Goal: Information Seeking & Learning: Compare options

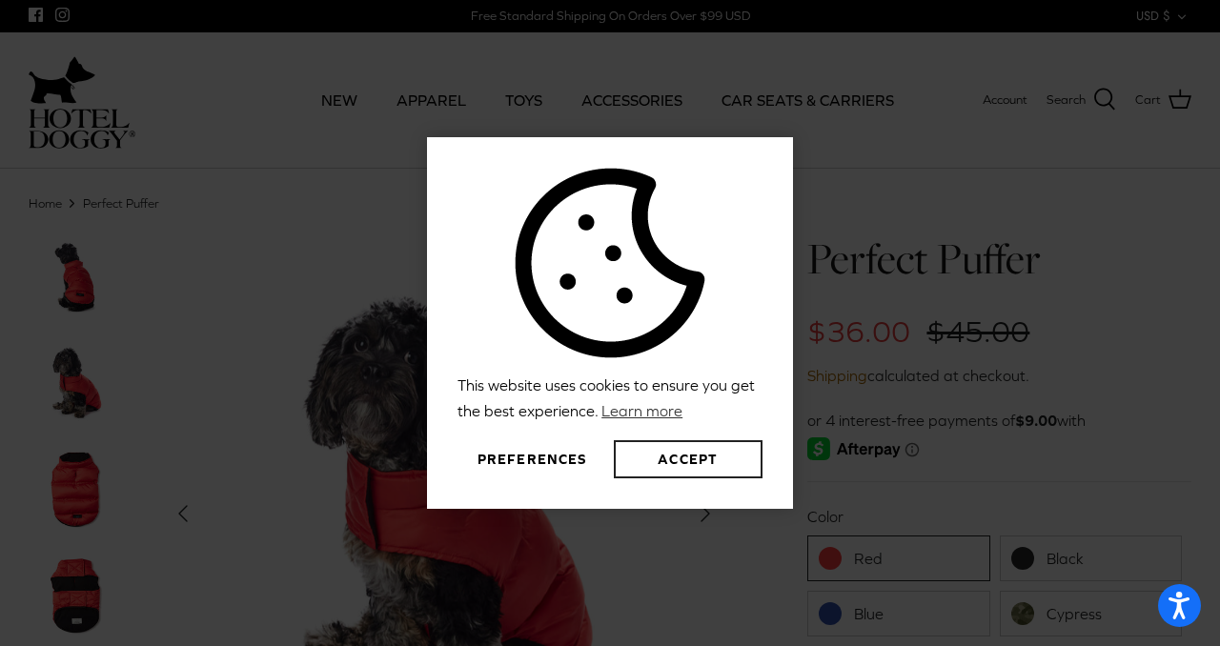
click at [718, 474] on button "Accept" at bounding box center [688, 460] width 149 height 38
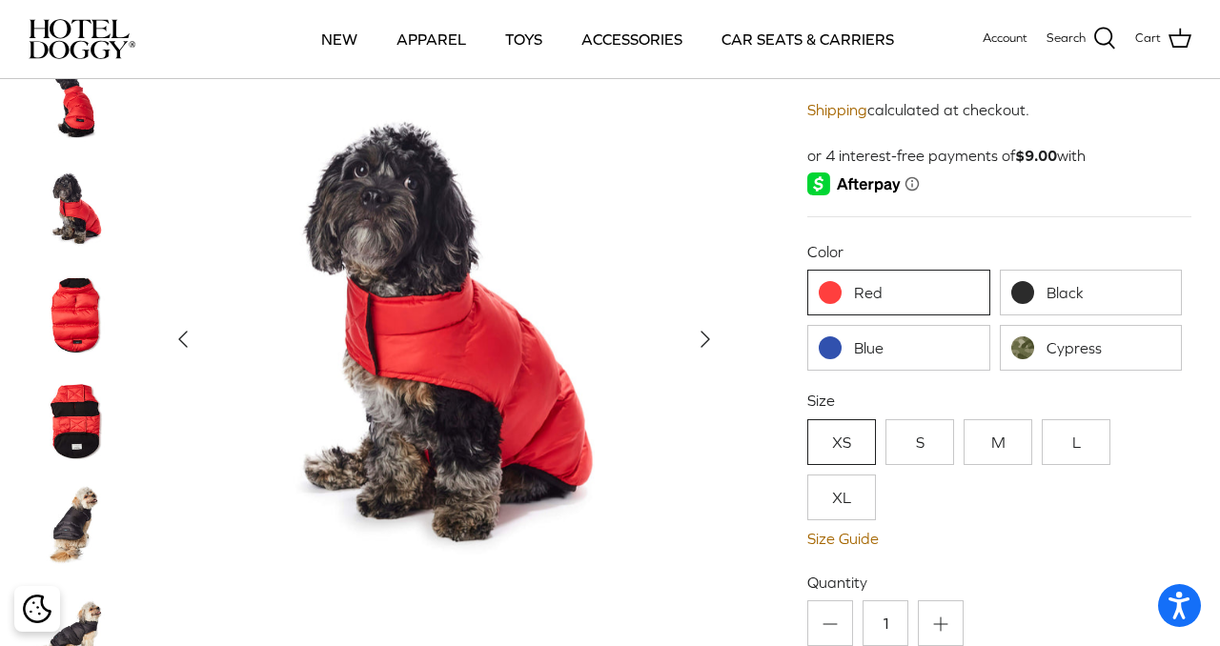
scroll to position [164, 0]
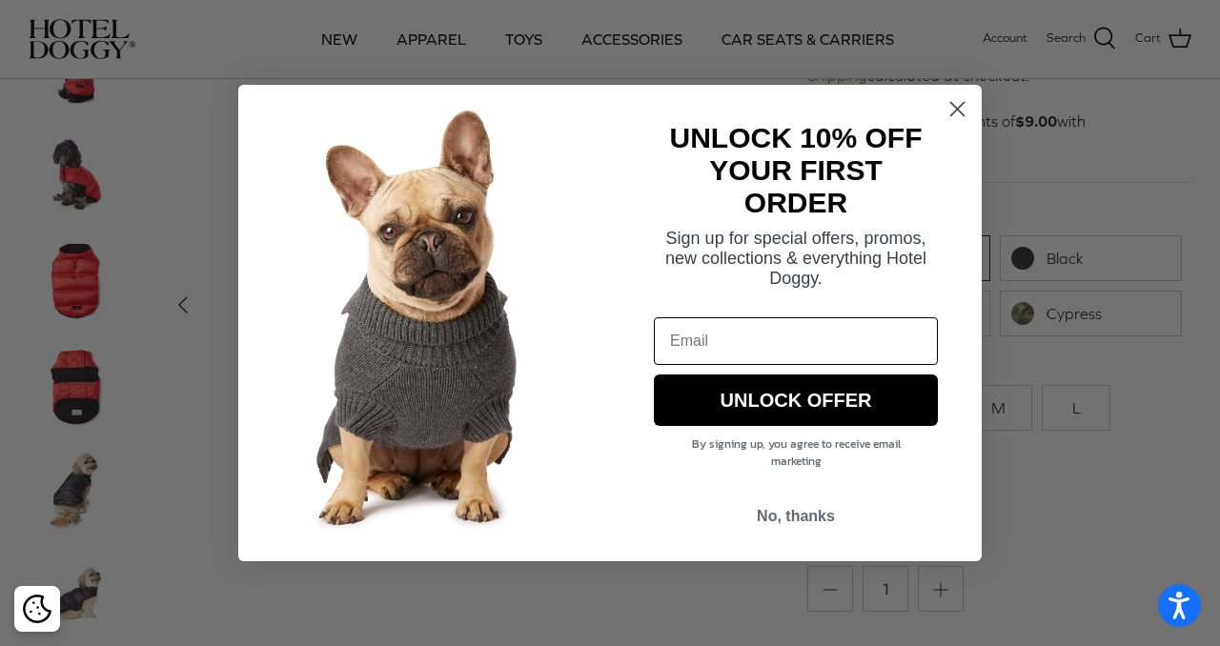
click at [962, 107] on circle "Close dialog" at bounding box center [957, 108] width 31 height 31
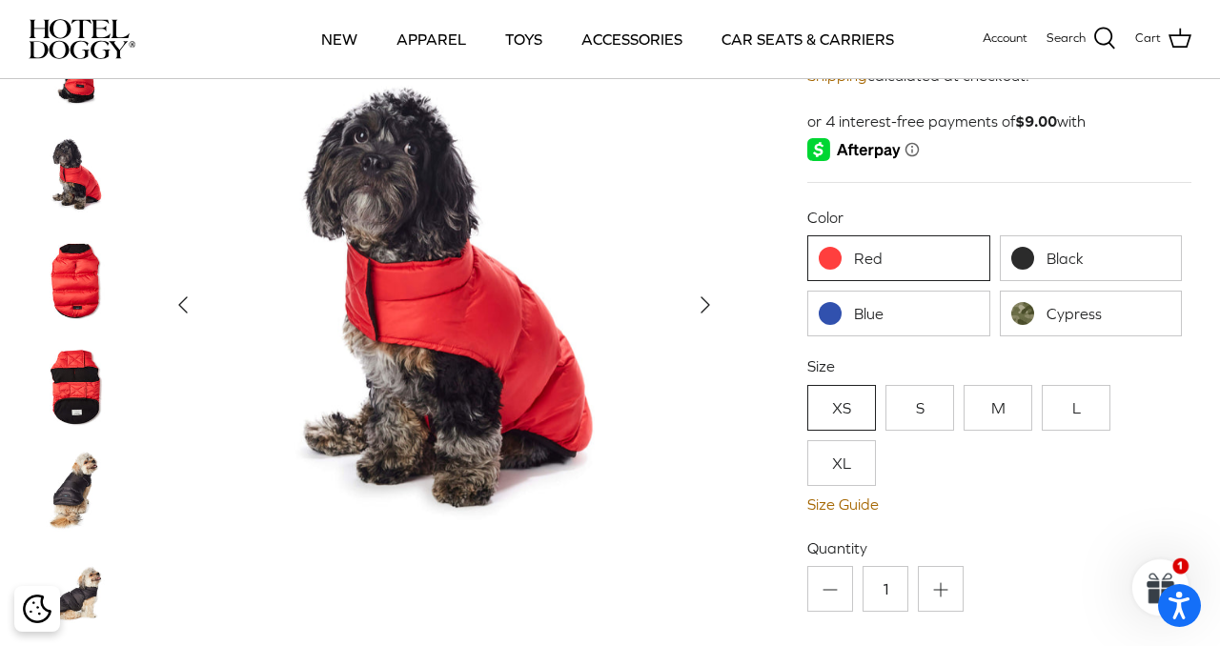
click at [1048, 276] on link "Black" at bounding box center [1091, 259] width 182 height 46
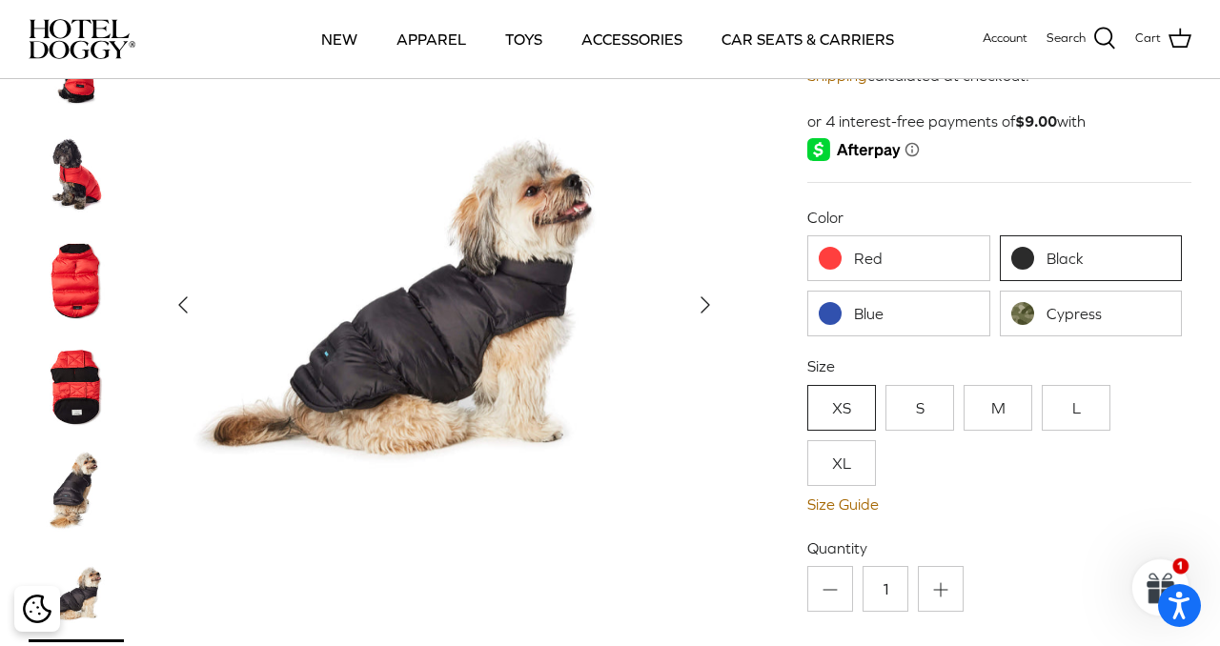
click at [913, 417] on link "S" at bounding box center [920, 408] width 69 height 46
click at [1021, 411] on link "M" at bounding box center [998, 408] width 69 height 46
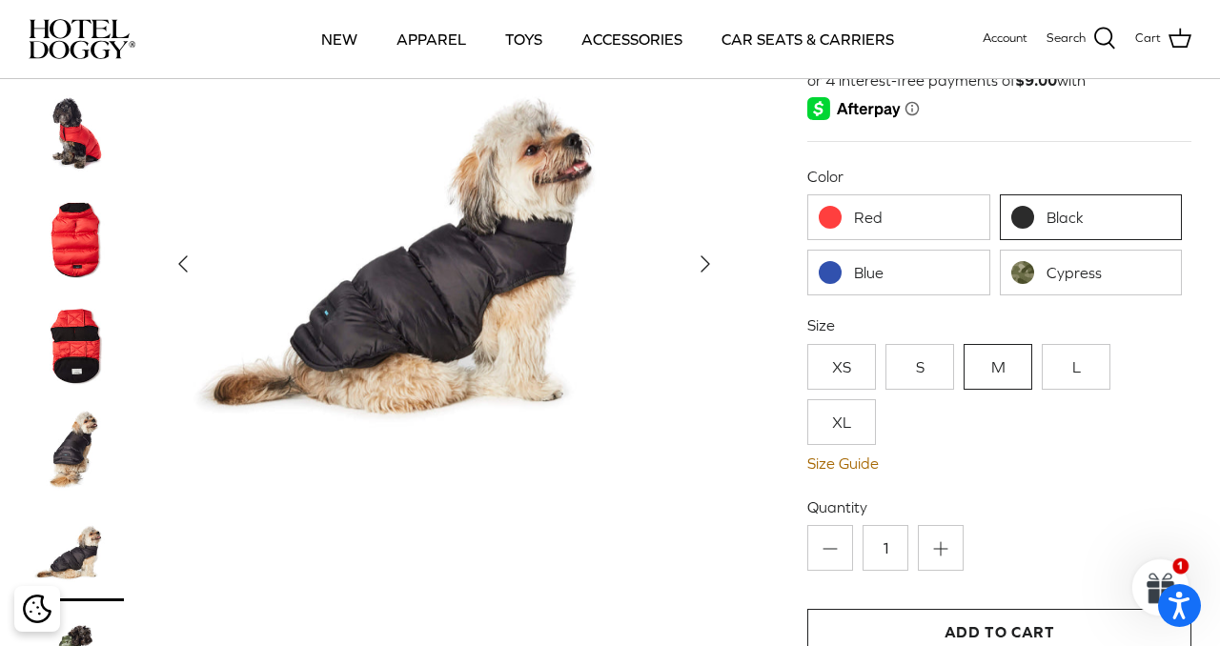
scroll to position [96, 0]
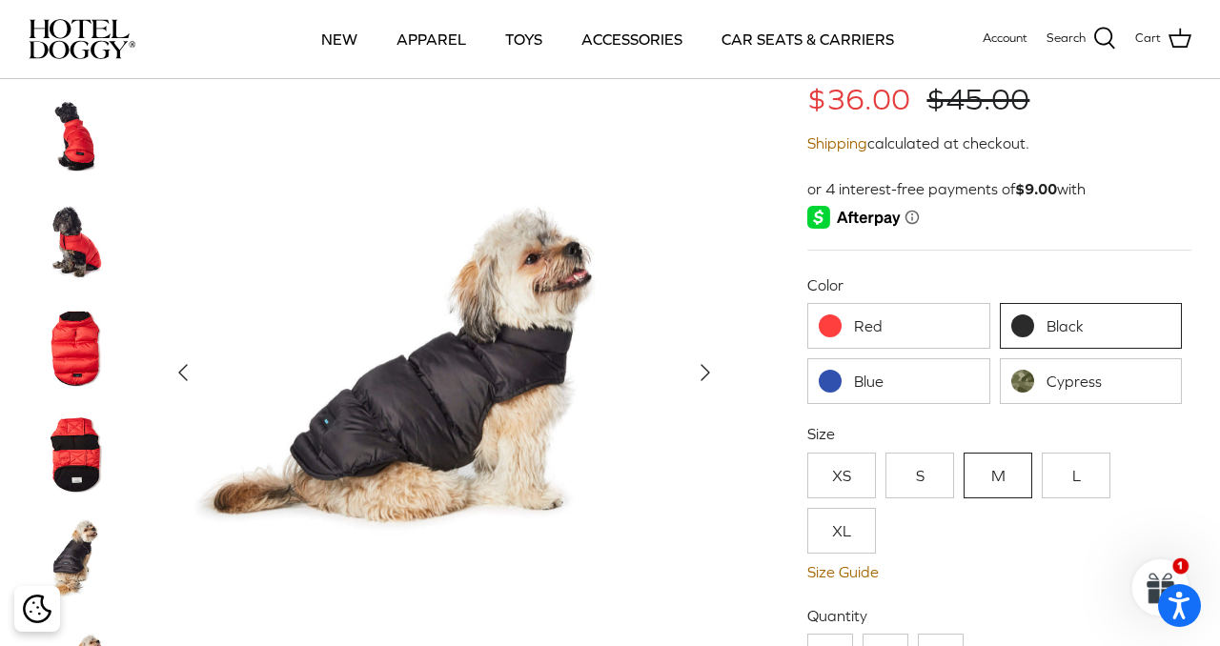
click at [374, 452] on img at bounding box center [444, 373] width 564 height 564
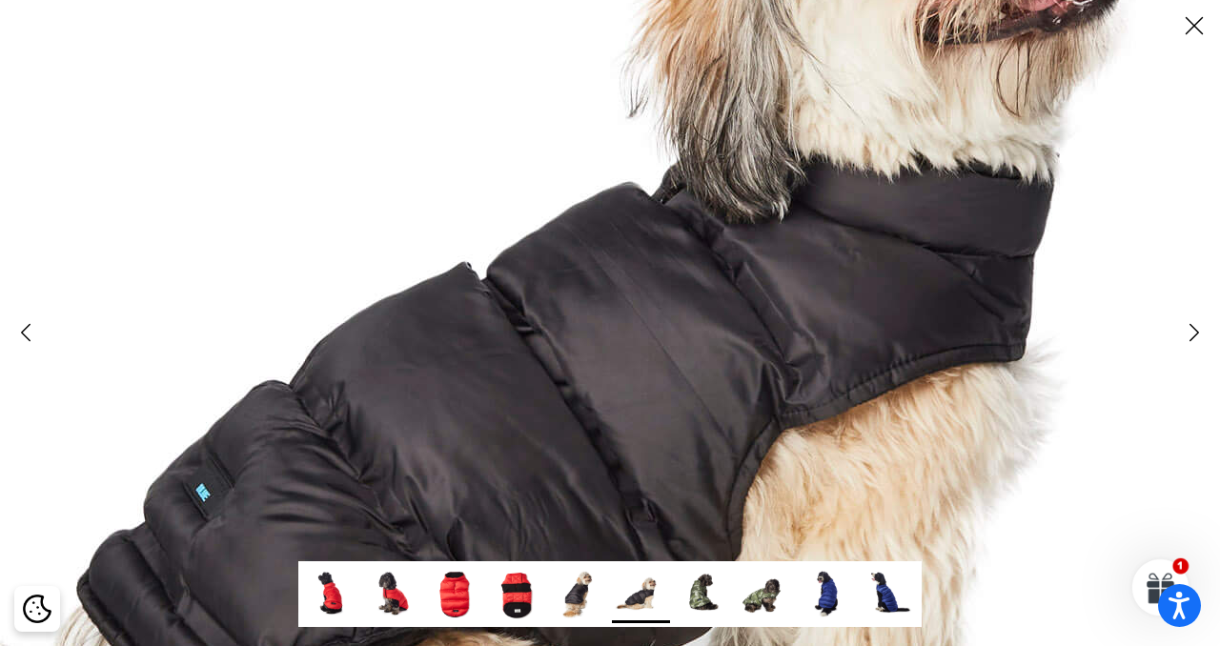
click at [374, 452] on img at bounding box center [610, 323] width 1953 height 1953
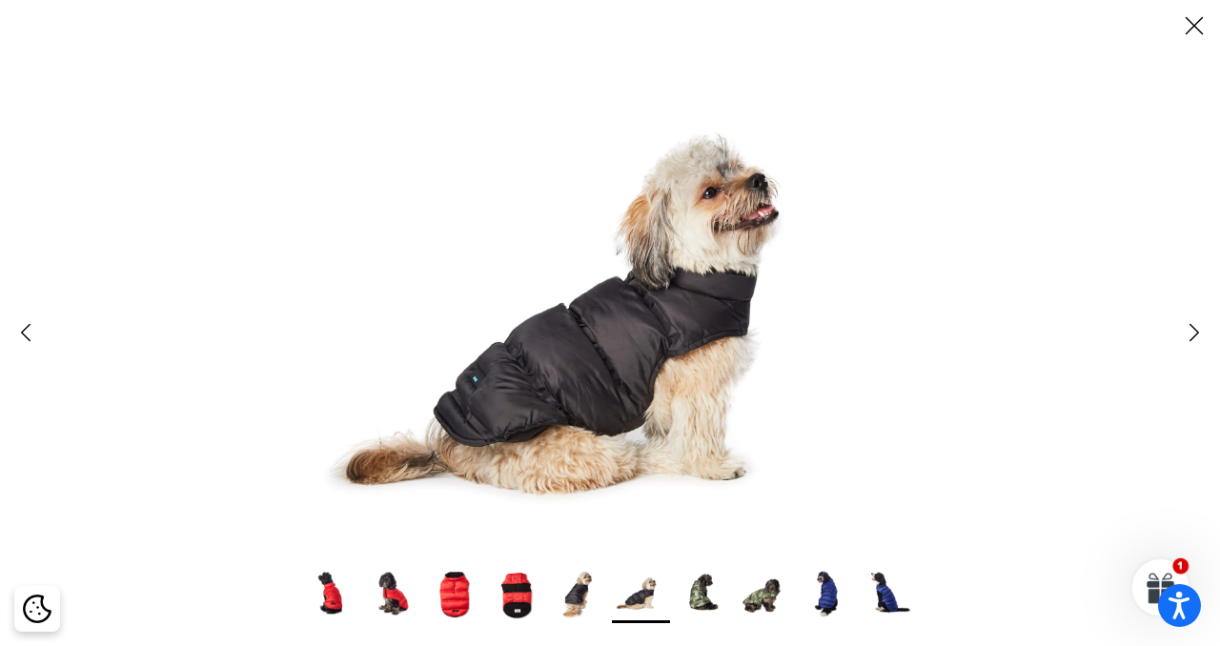
click at [581, 606] on img at bounding box center [579, 594] width 58 height 58
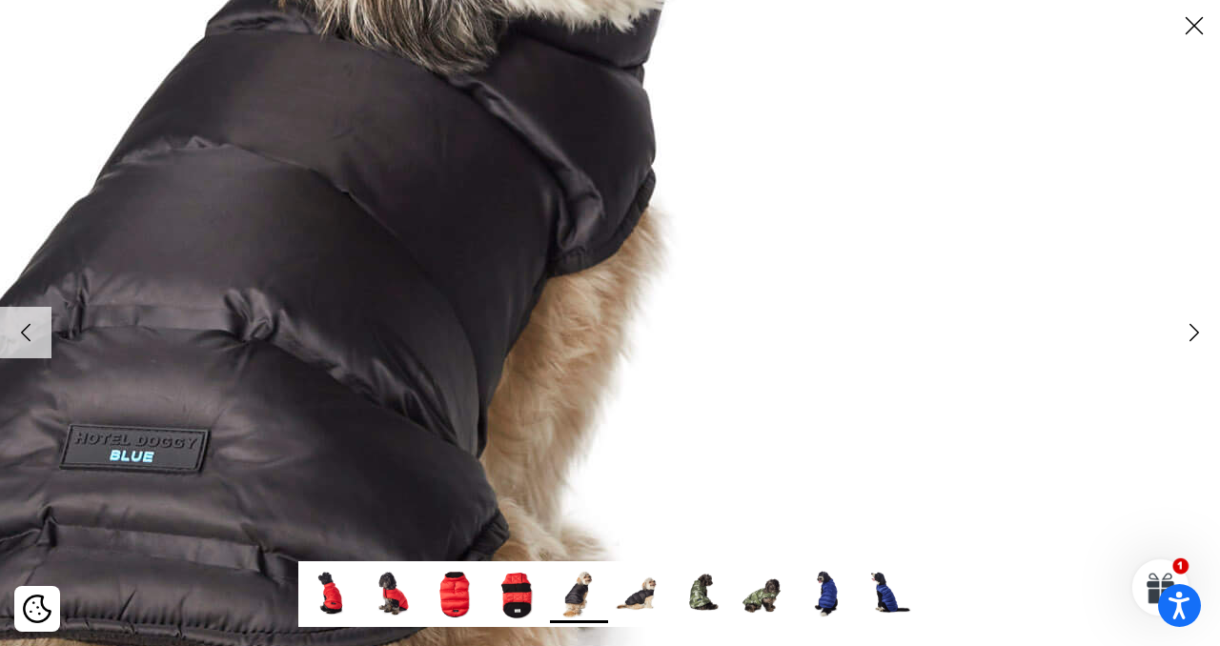
click at [1045, 318] on img at bounding box center [349, 332] width 1953 height 1953
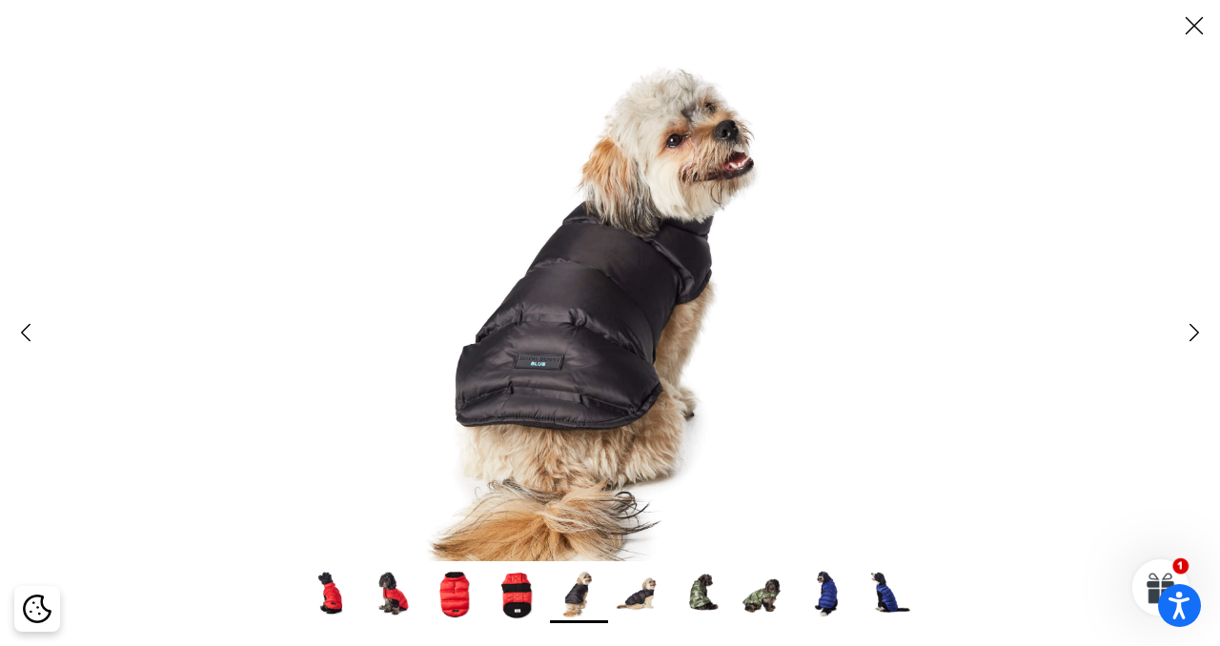
click at [634, 593] on img at bounding box center [641, 594] width 58 height 58
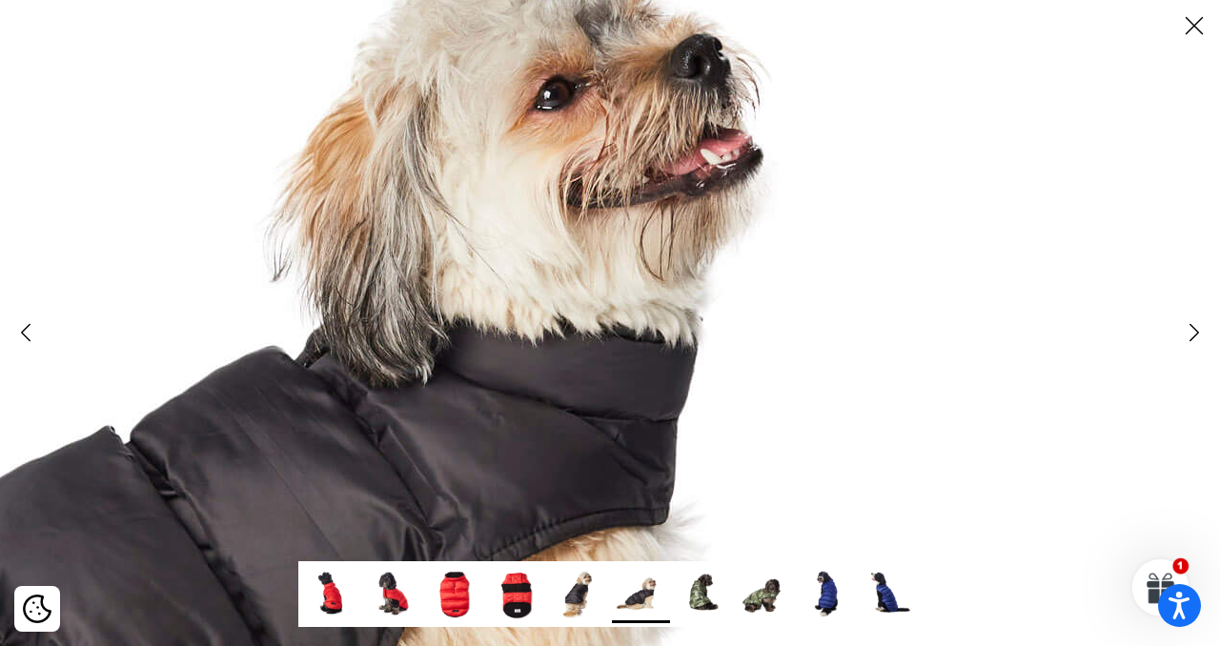
click at [1205, 242] on img at bounding box center [253, 487] width 1953 height 1953
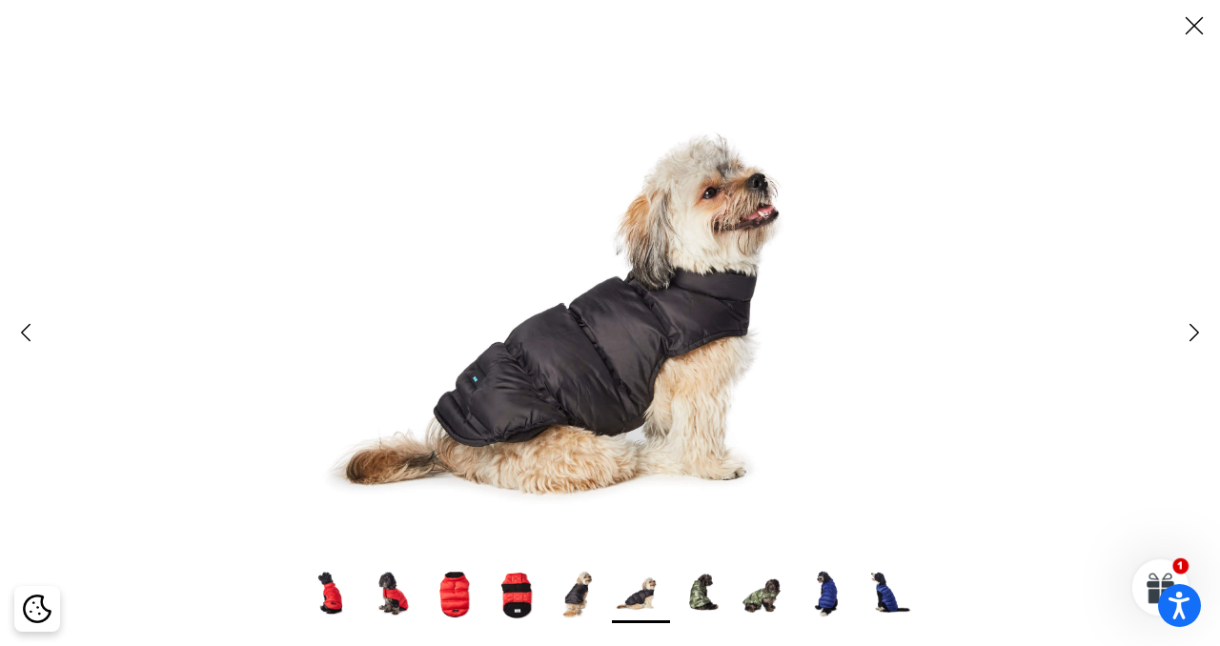
click at [597, 586] on img at bounding box center [579, 594] width 58 height 58
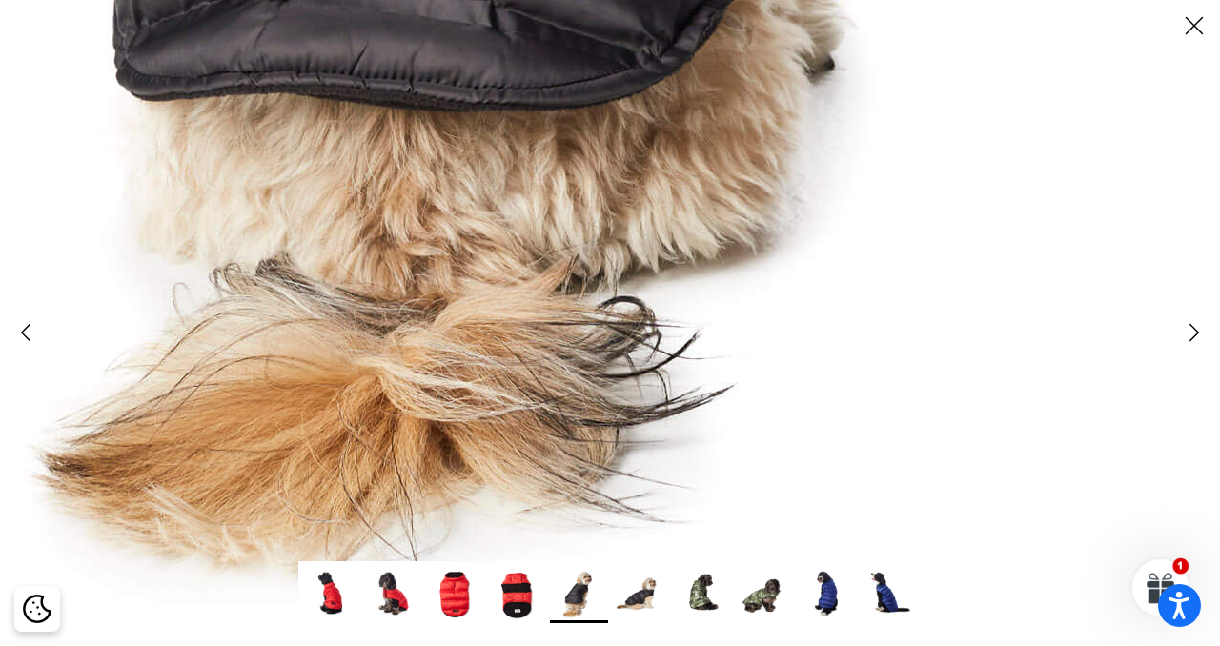
click at [659, 588] on img at bounding box center [641, 594] width 58 height 58
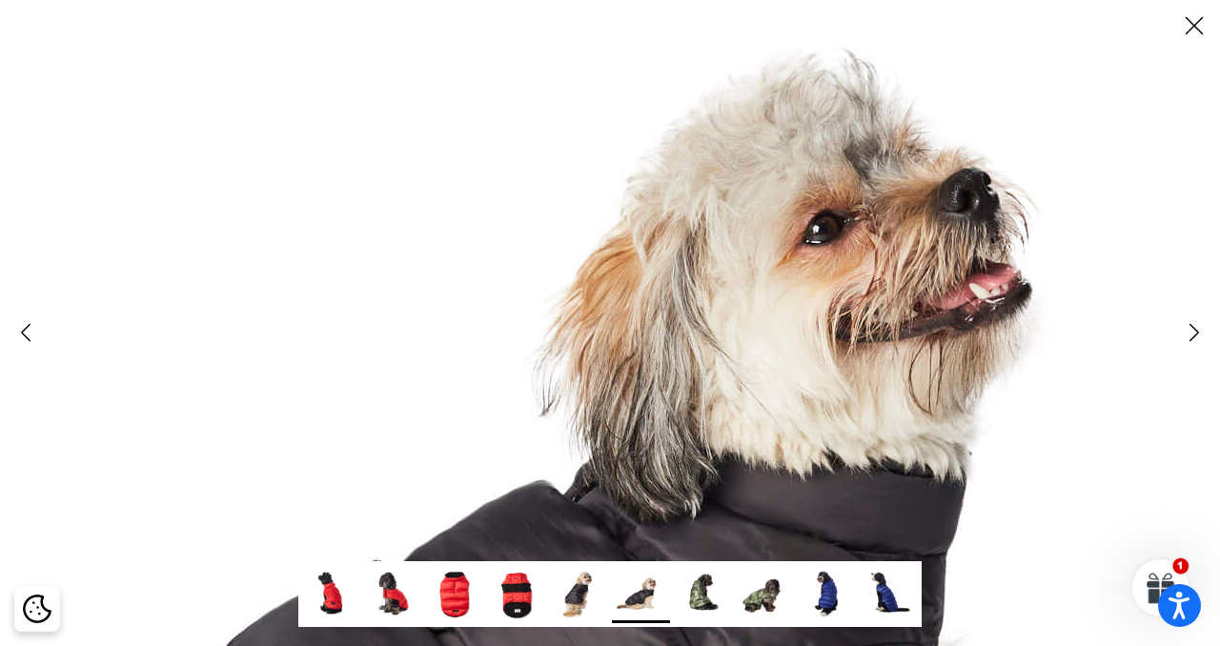
click at [757, 175] on img at bounding box center [522, 621] width 1953 height 1953
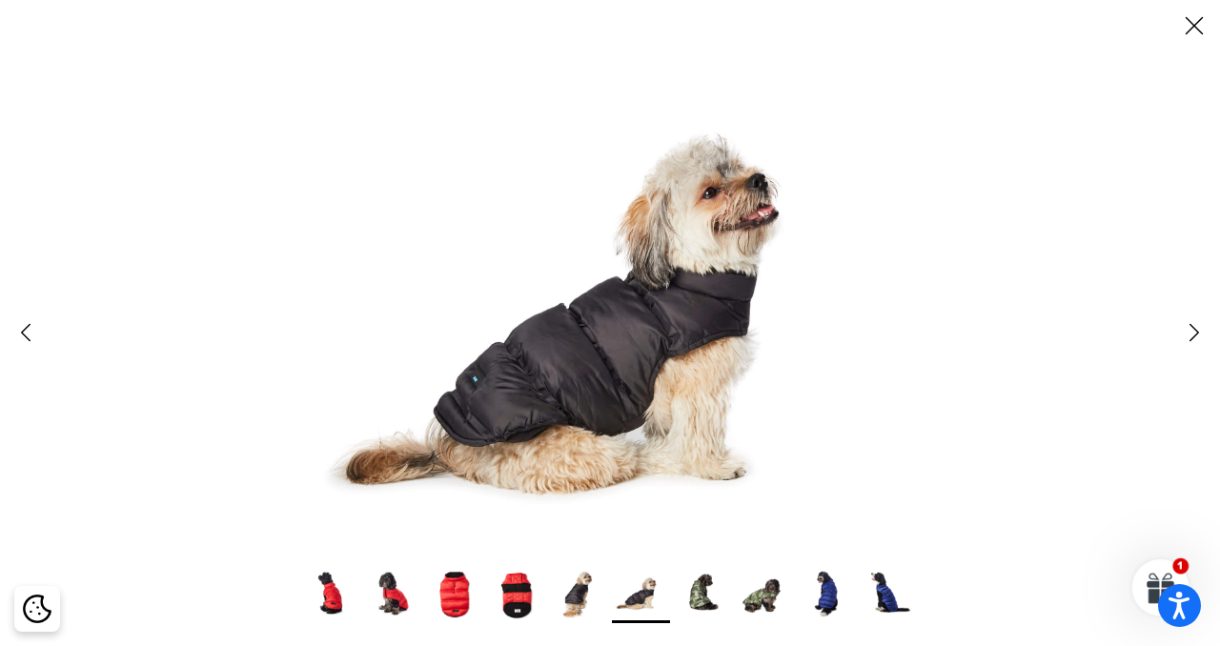
click at [1199, 17] on icon "Close" at bounding box center [1194, 26] width 32 height 32
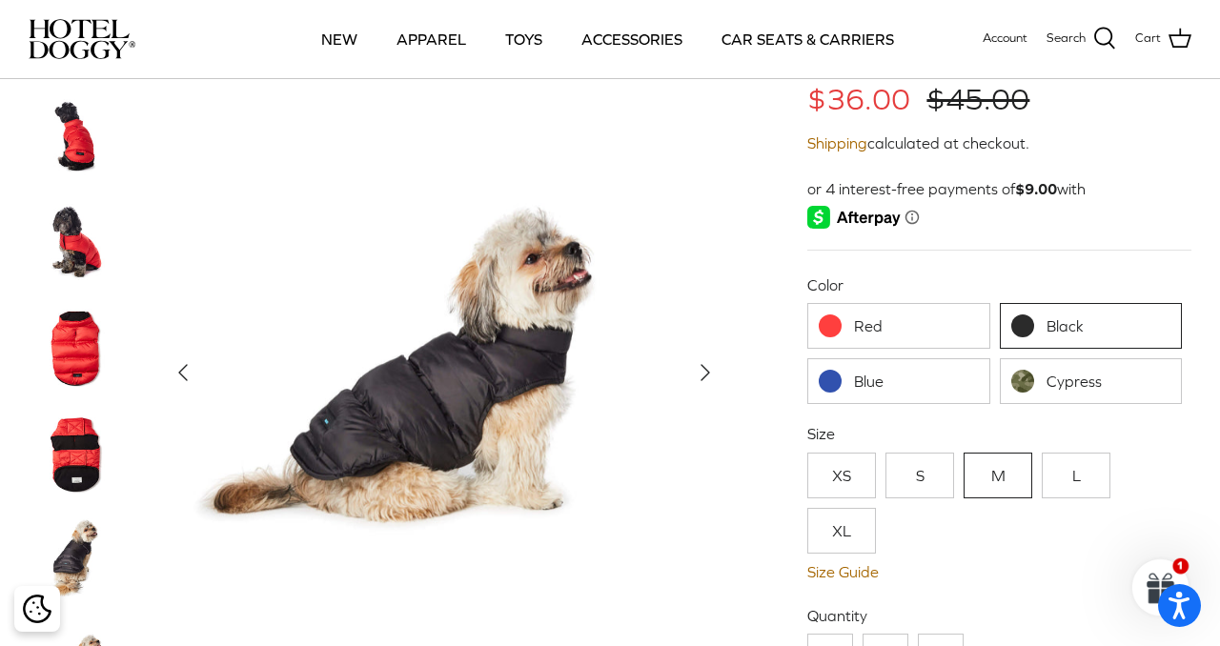
click at [940, 379] on link "Blue" at bounding box center [899, 382] width 182 height 46
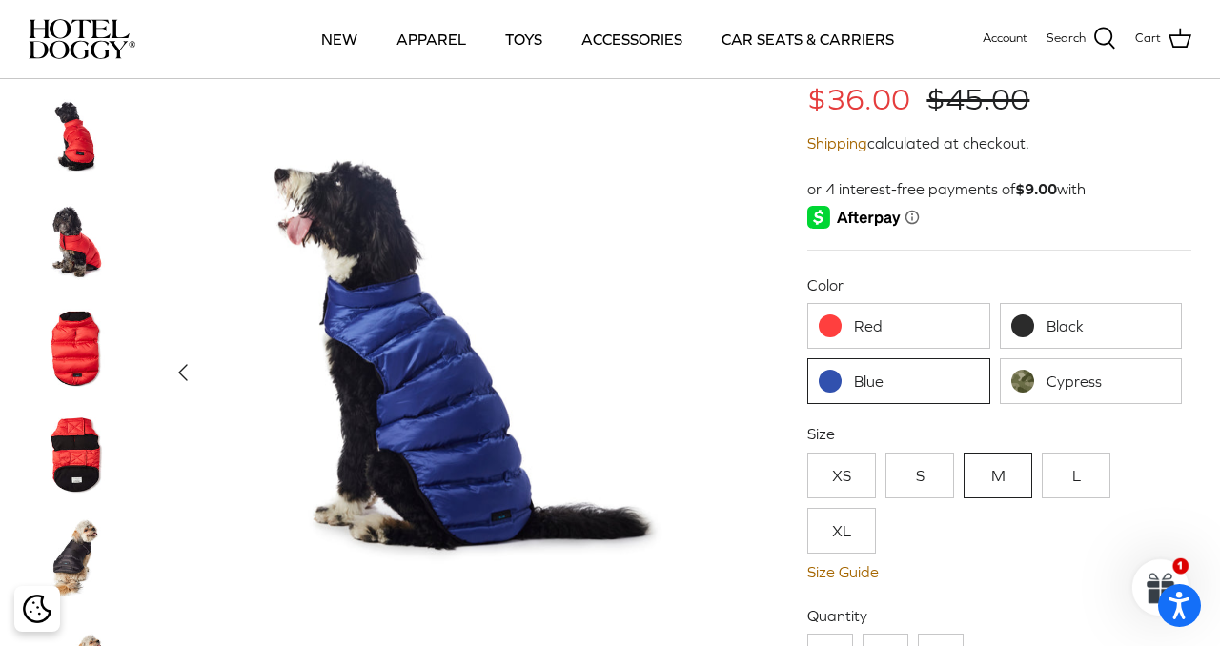
click at [927, 336] on link "Red" at bounding box center [899, 326] width 182 height 46
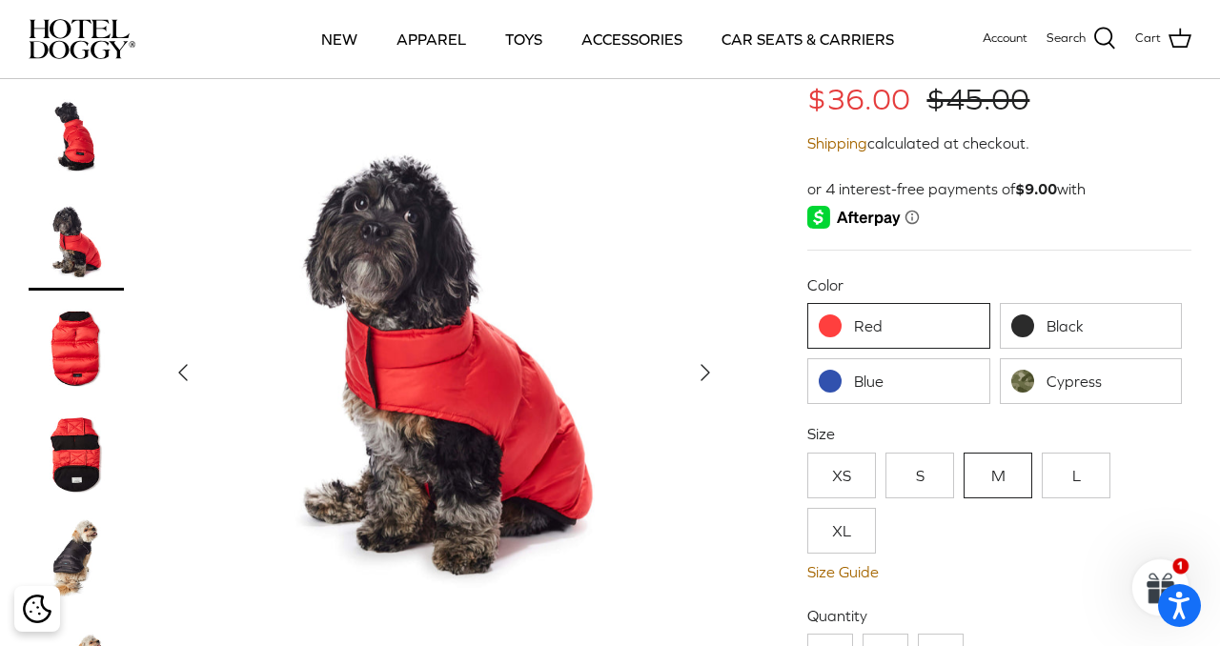
click at [1028, 381] on link "Cypress" at bounding box center [1091, 382] width 182 height 46
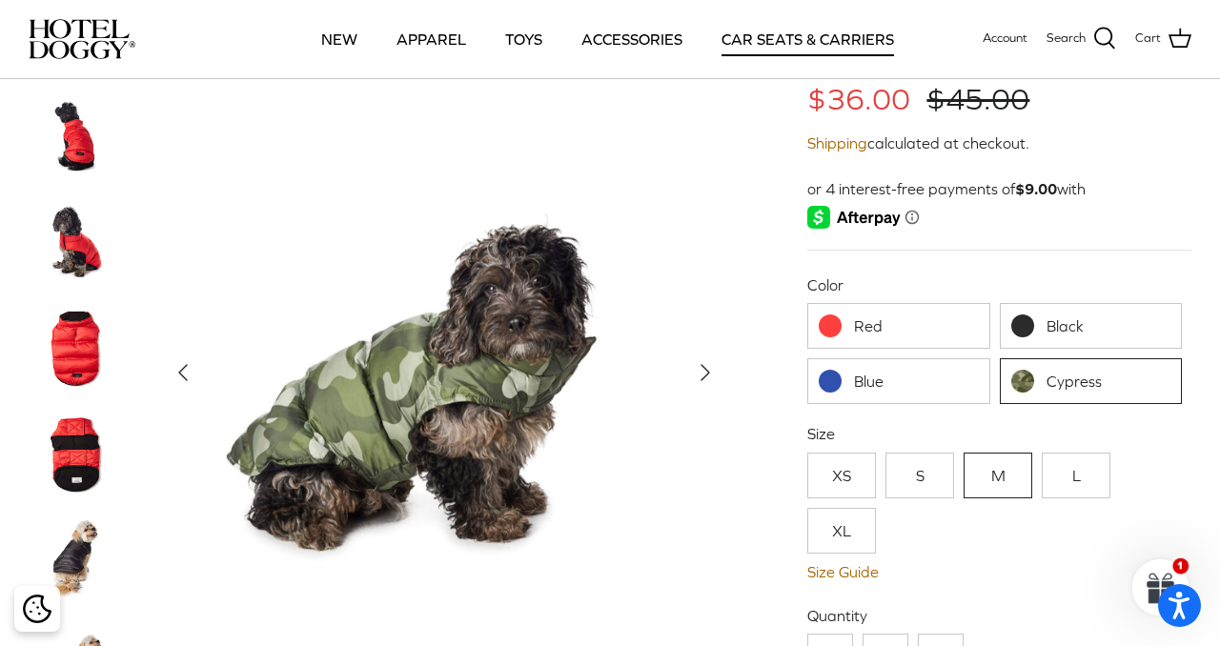
click at [789, 28] on link "CAR SEATS & CARRIERS" at bounding box center [808, 39] width 207 height 65
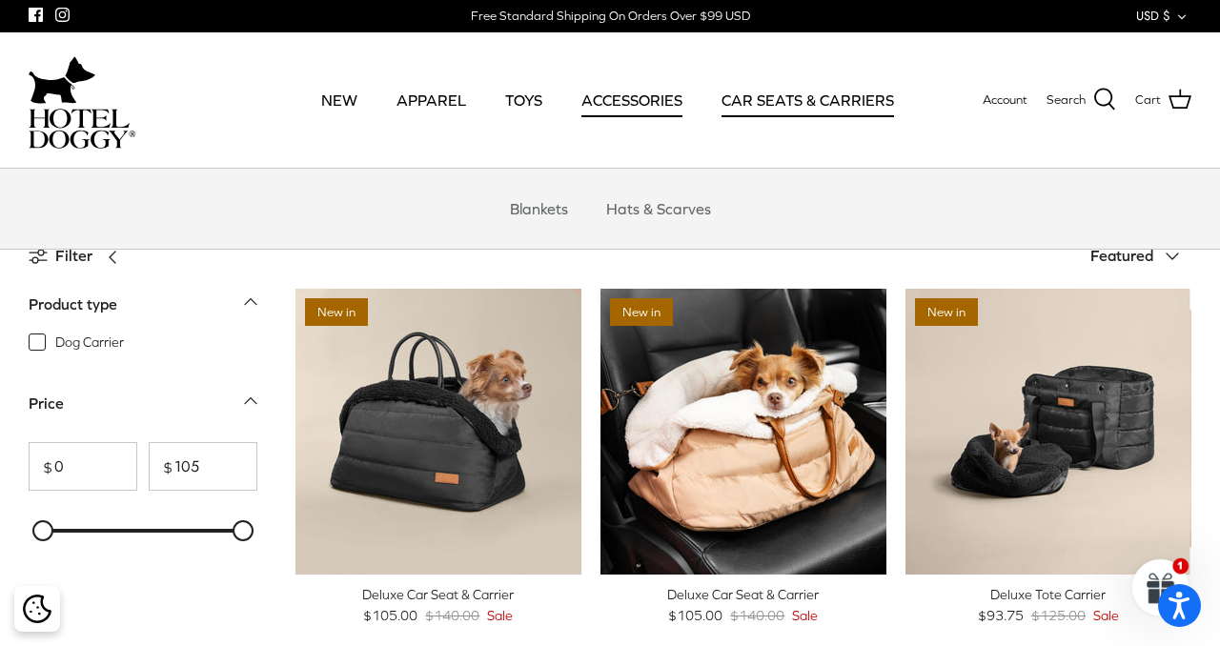
click at [640, 101] on link "ACCESSORIES" at bounding box center [631, 100] width 135 height 65
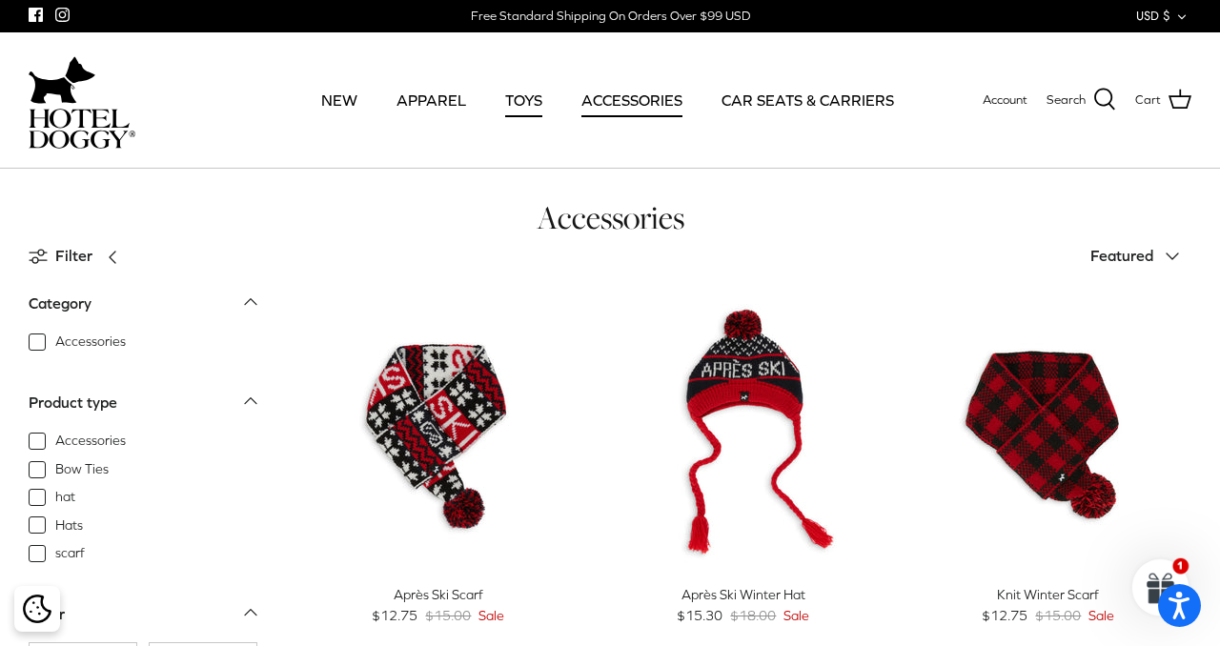
click at [526, 112] on link "TOYS" at bounding box center [524, 100] width 72 height 65
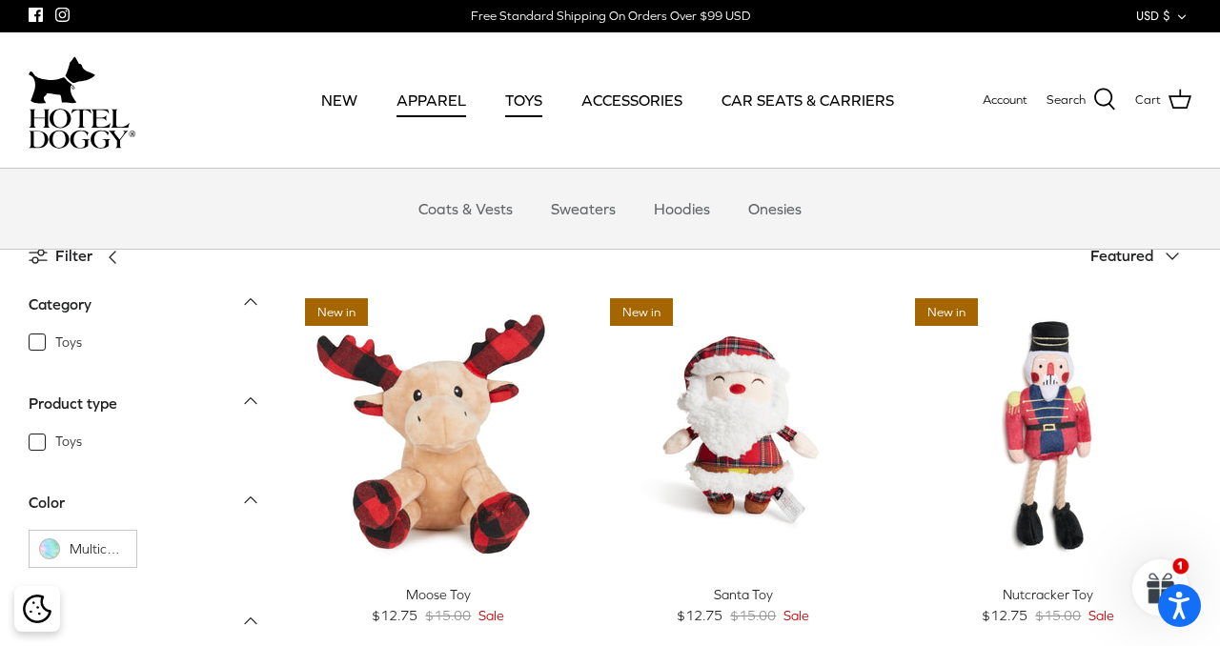
click at [456, 92] on link "APPAREL" at bounding box center [431, 100] width 104 height 65
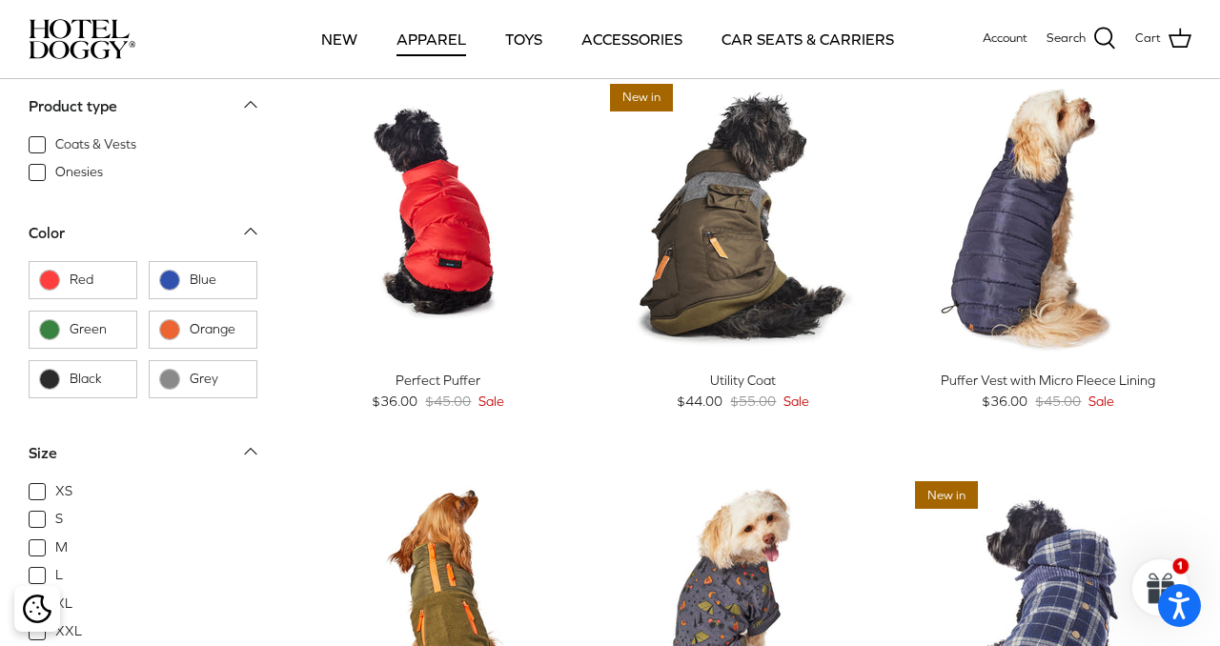
scroll to position [1608, 0]
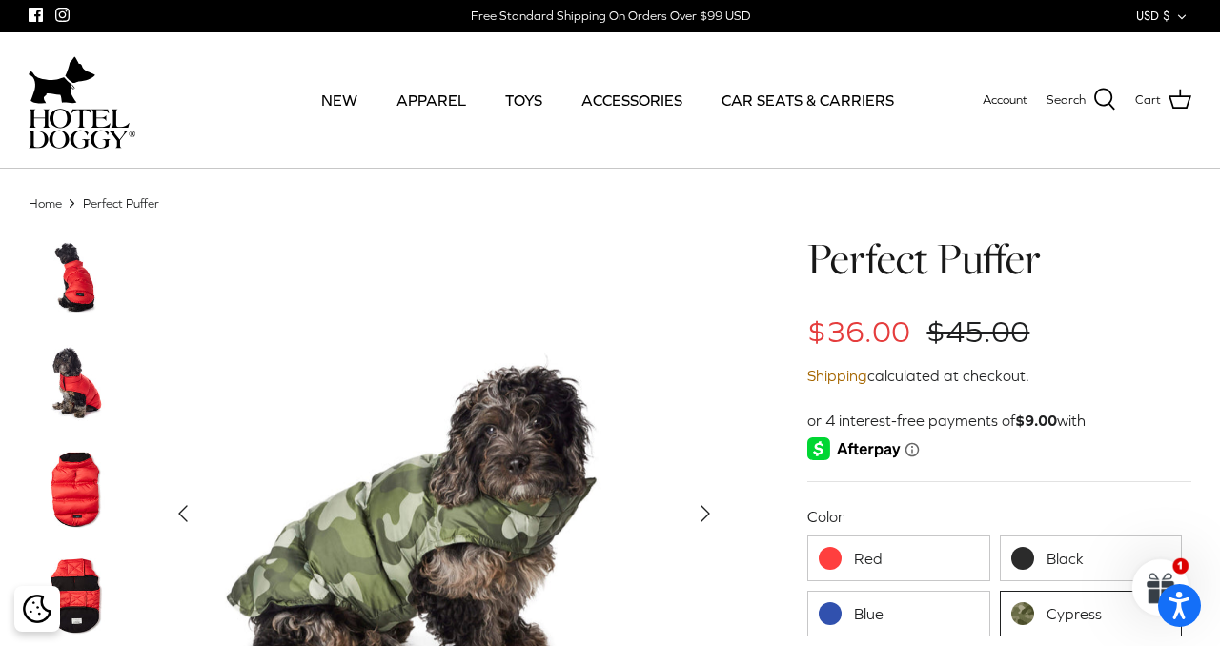
click at [1042, 549] on link "Black" at bounding box center [1091, 559] width 182 height 46
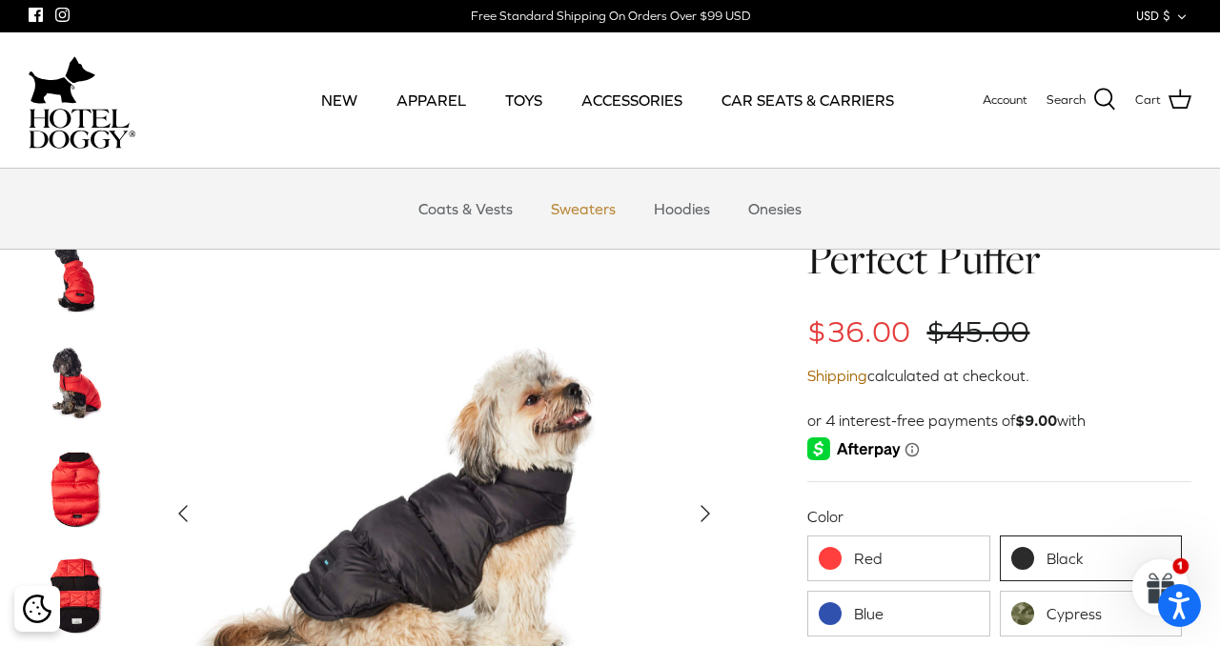
click at [558, 198] on link "Sweaters" at bounding box center [583, 208] width 99 height 57
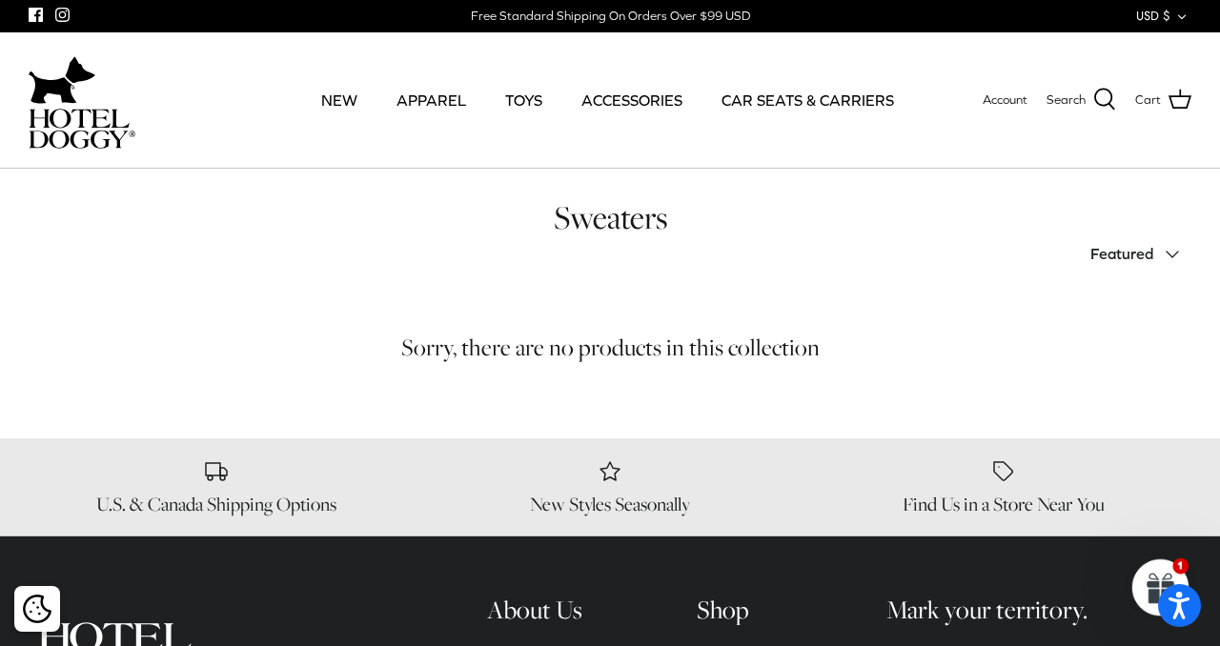
drag, startPoint x: 395, startPoint y: 174, endPoint x: 420, endPoint y: 165, distance: 26.2
click at [405, 172] on div "Sweaters Sort by Featured Down Featured Best selling Alphabetically, A-Z Alphab…" at bounding box center [610, 304] width 1220 height 270
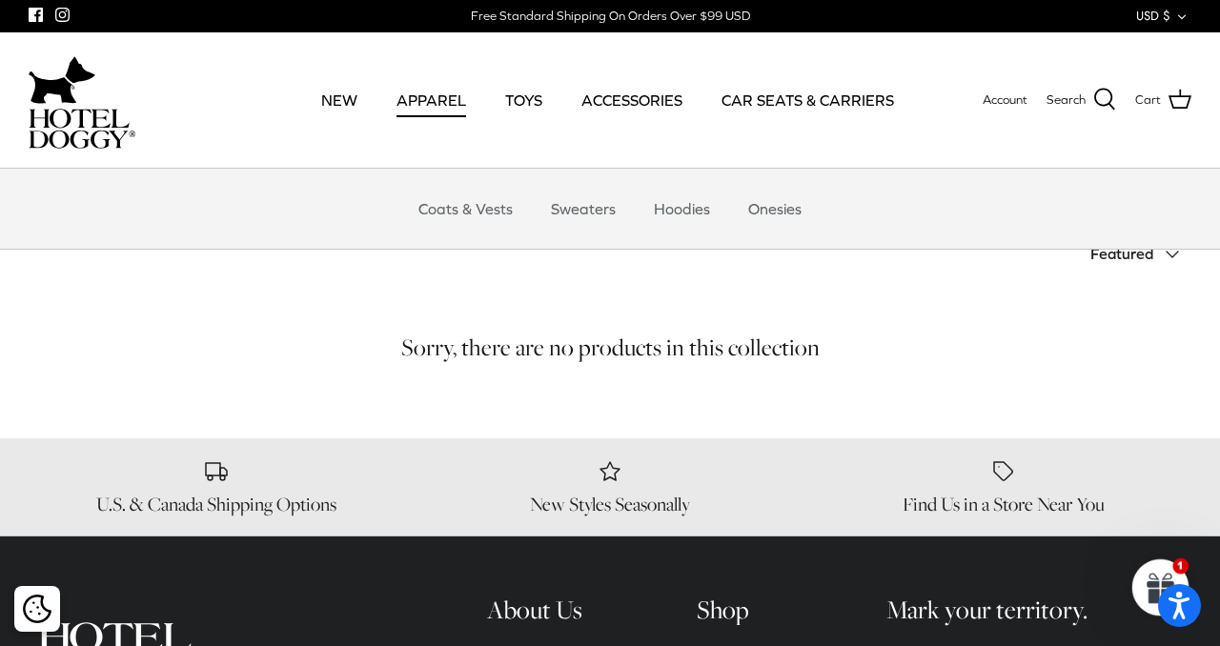
click at [445, 121] on link "APPAREL" at bounding box center [431, 100] width 104 height 65
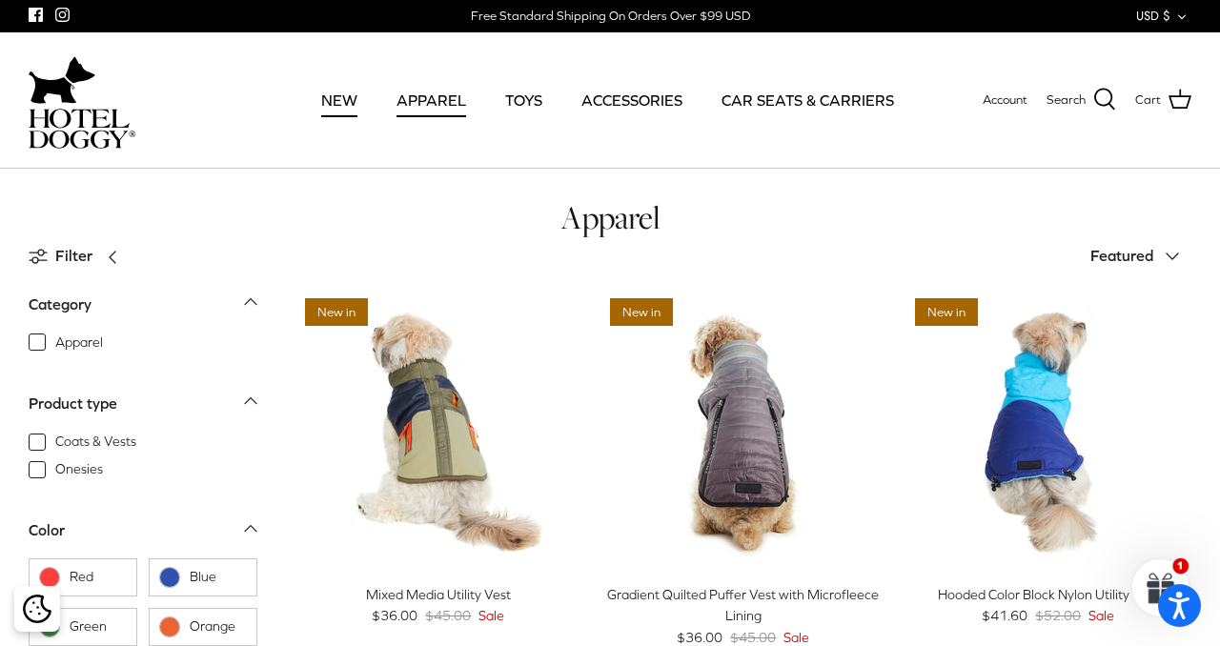
click at [344, 104] on link "NEW" at bounding box center [339, 100] width 71 height 65
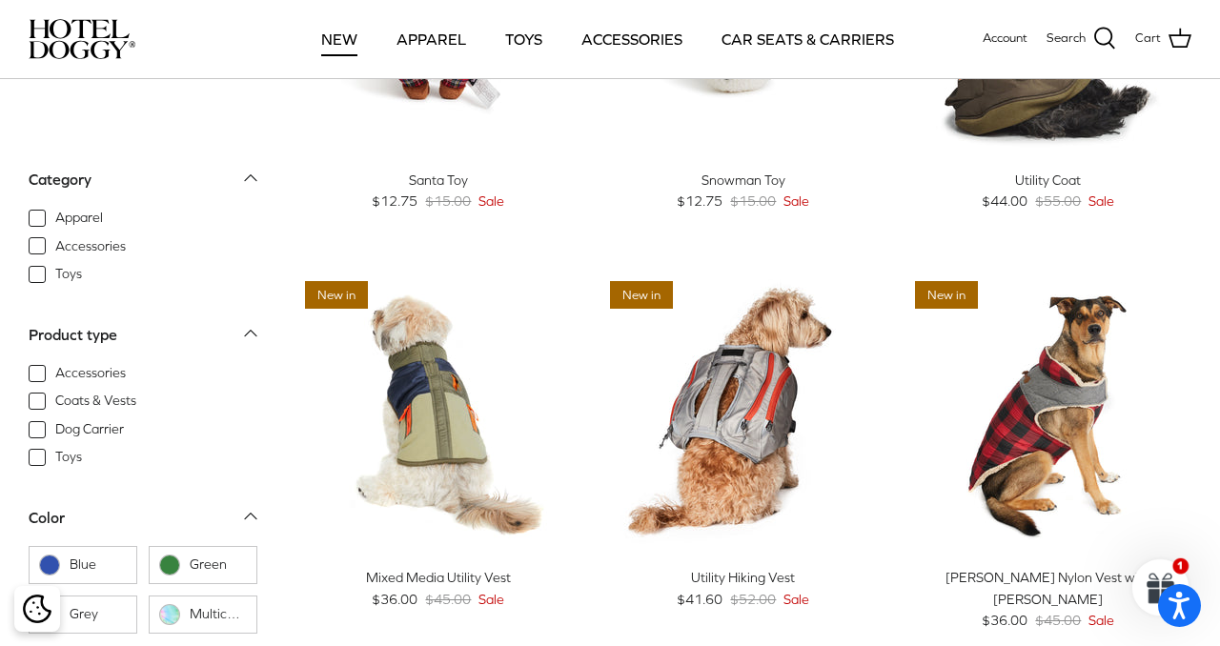
scroll to position [743, 0]
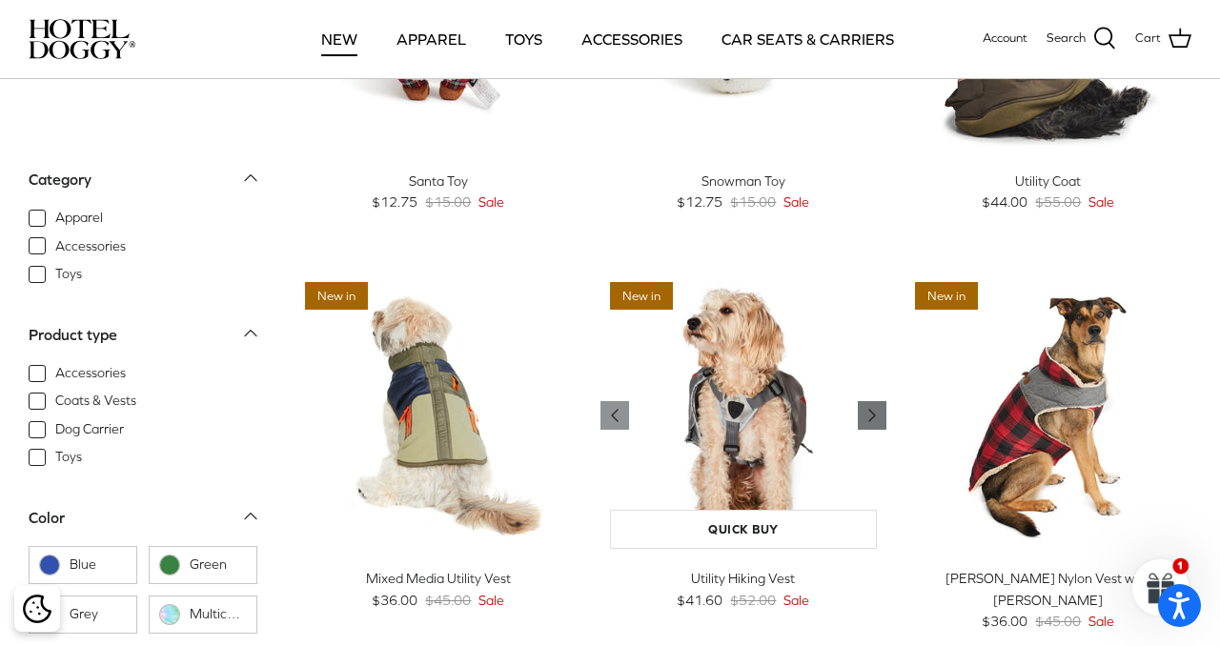
click at [881, 411] on icon "Right" at bounding box center [872, 415] width 23 height 23
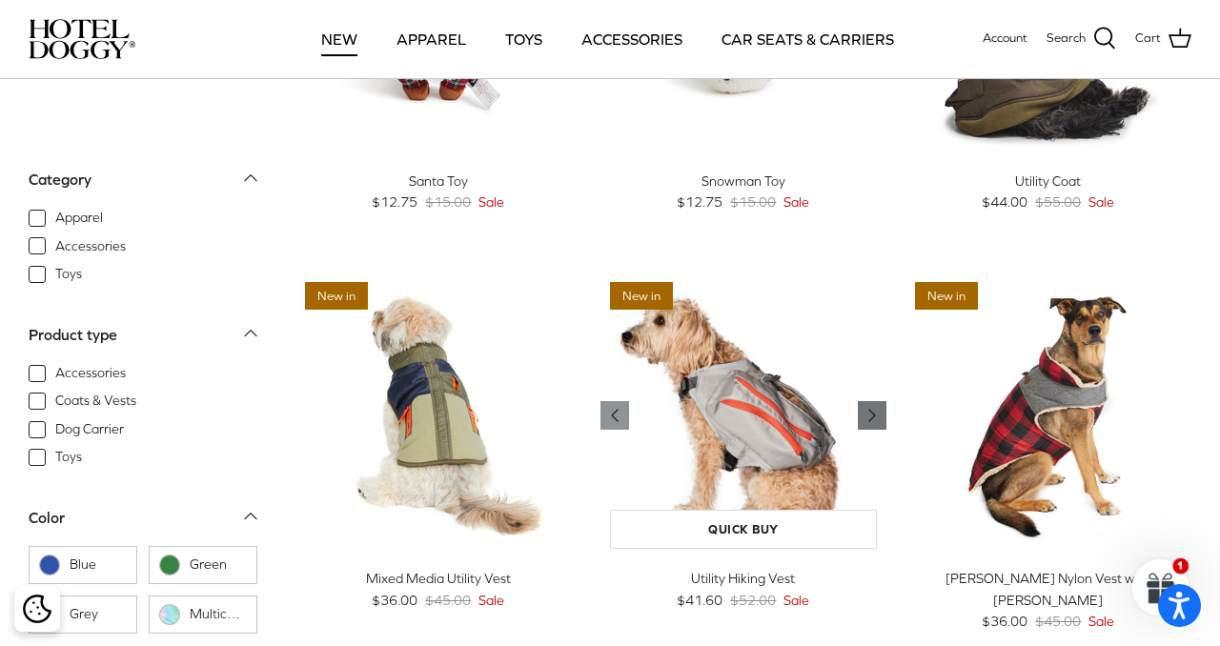
click at [881, 411] on icon "Right" at bounding box center [872, 415] width 23 height 23
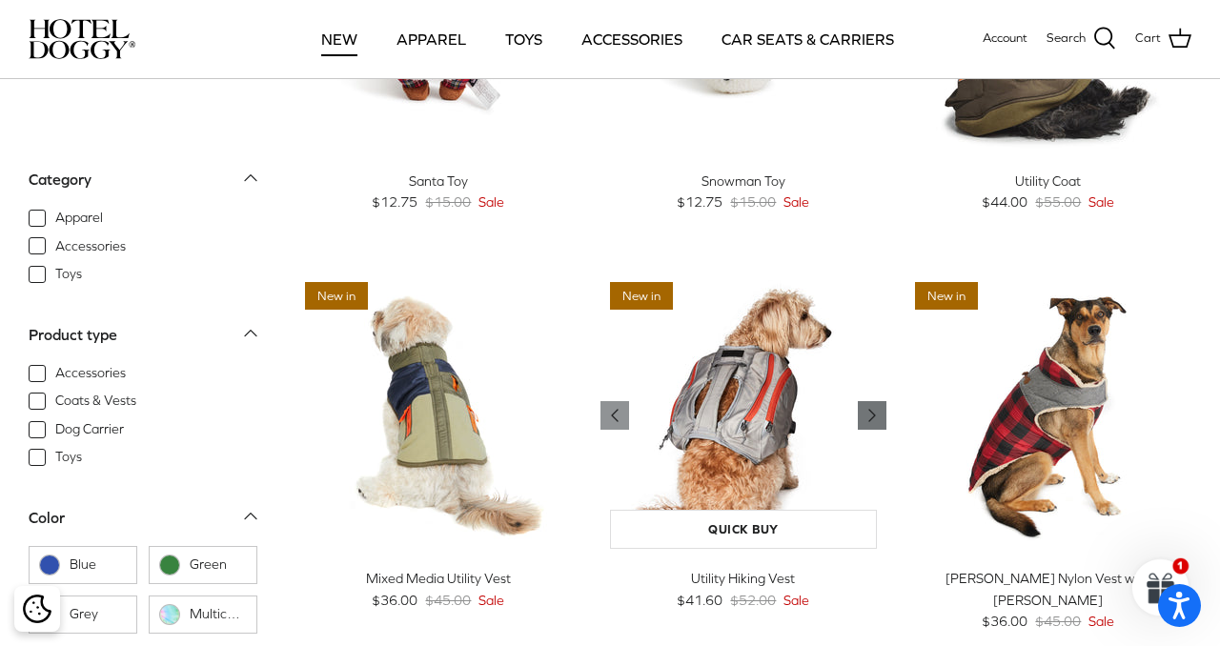
click at [881, 412] on icon "Right" at bounding box center [872, 415] width 23 height 23
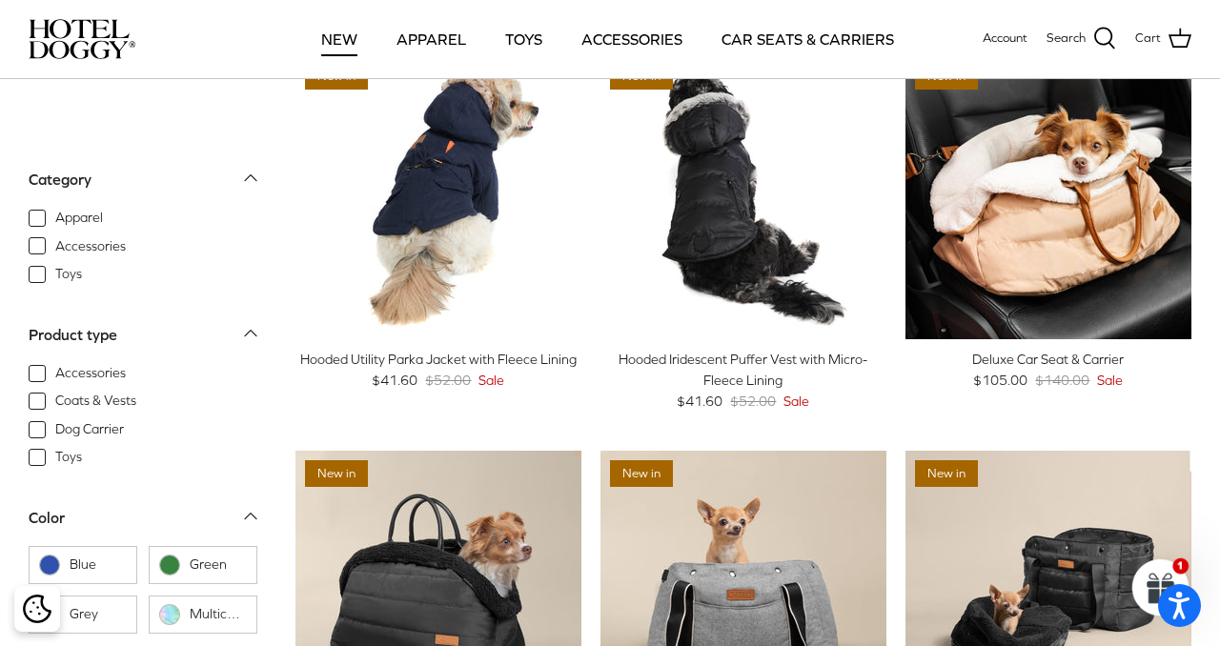
scroll to position [1744, 0]
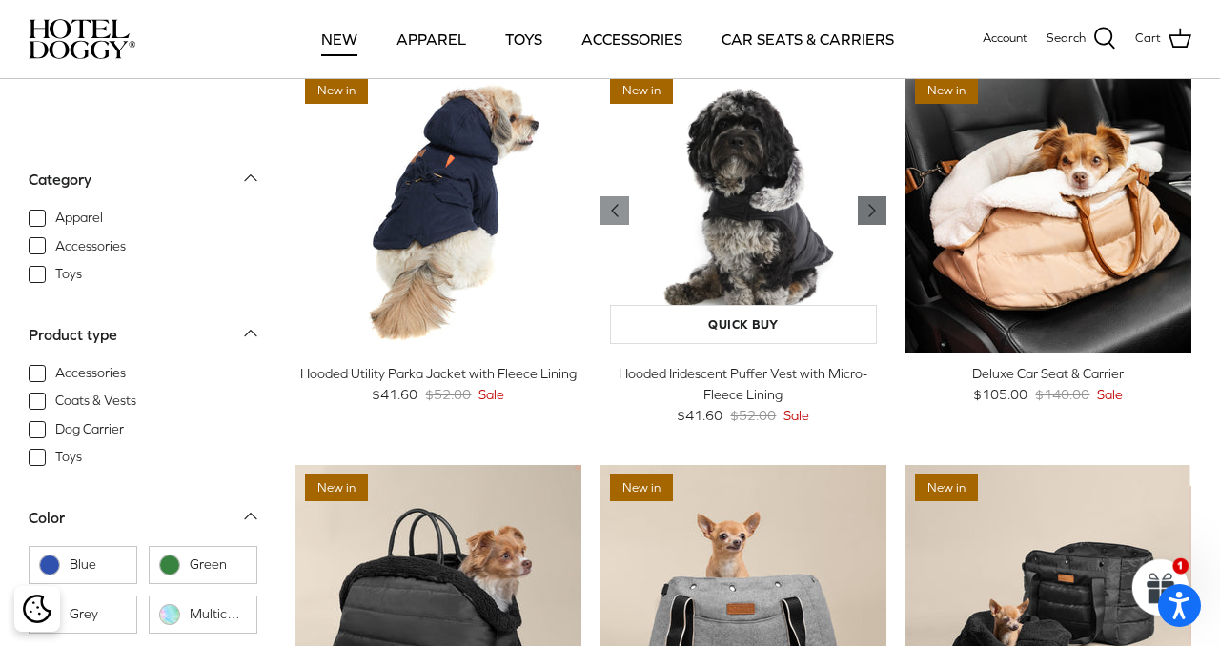
click at [858, 218] on link "Right" at bounding box center [872, 210] width 29 height 29
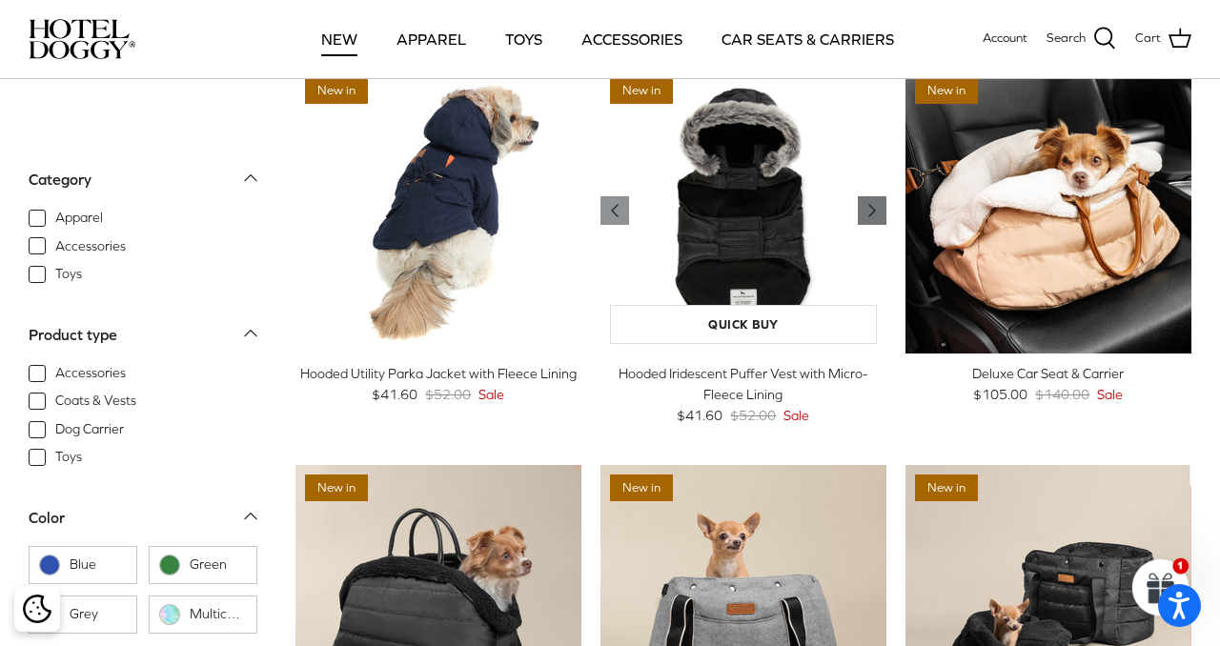
click at [858, 219] on link "Right" at bounding box center [872, 210] width 29 height 29
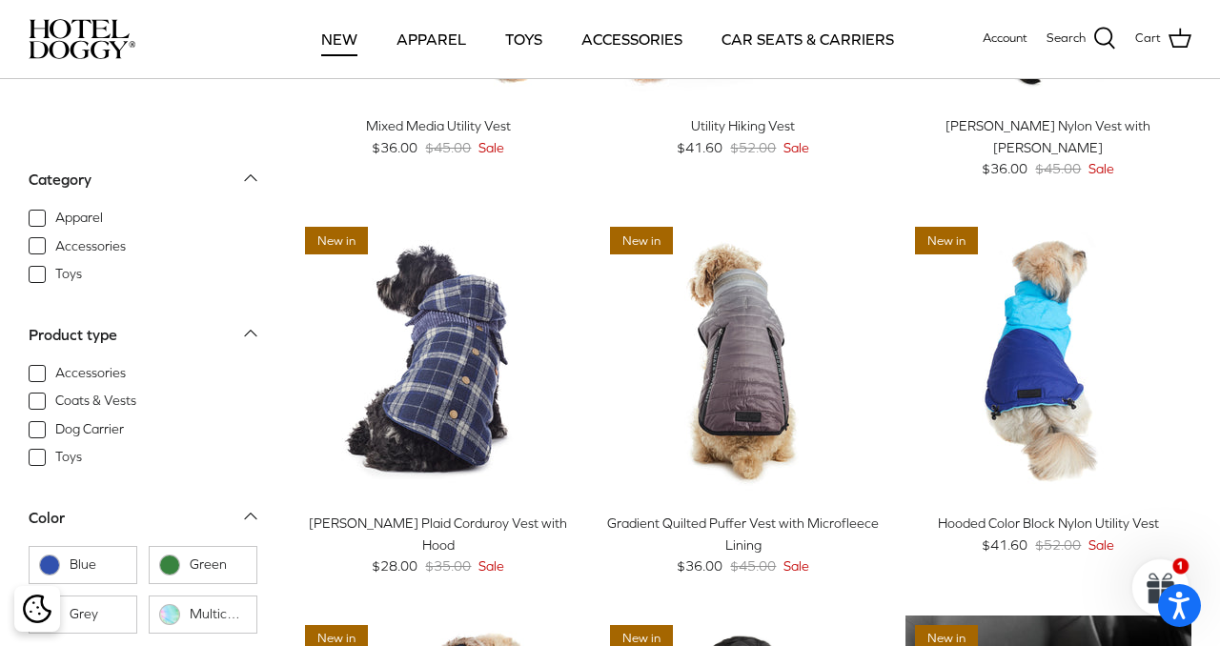
scroll to position [1107, 0]
